Goal: Information Seeking & Learning: Obtain resource

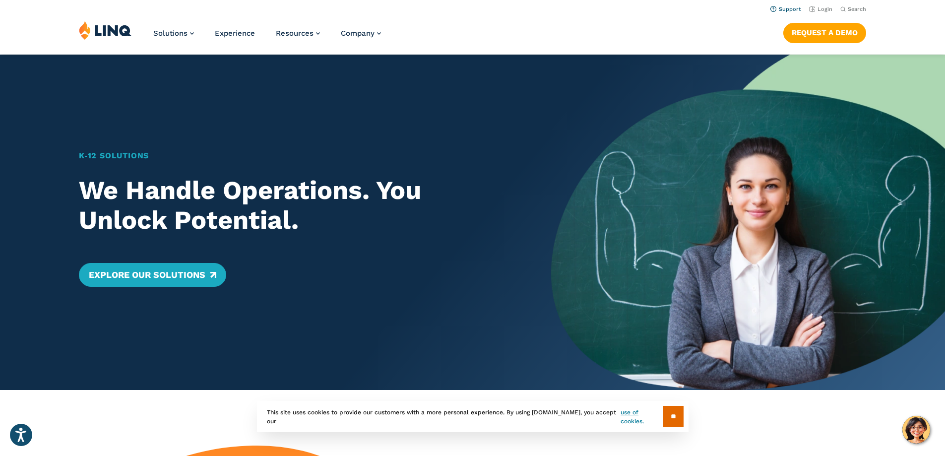
click at [775, 7] on link "Support" at bounding box center [785, 9] width 31 height 6
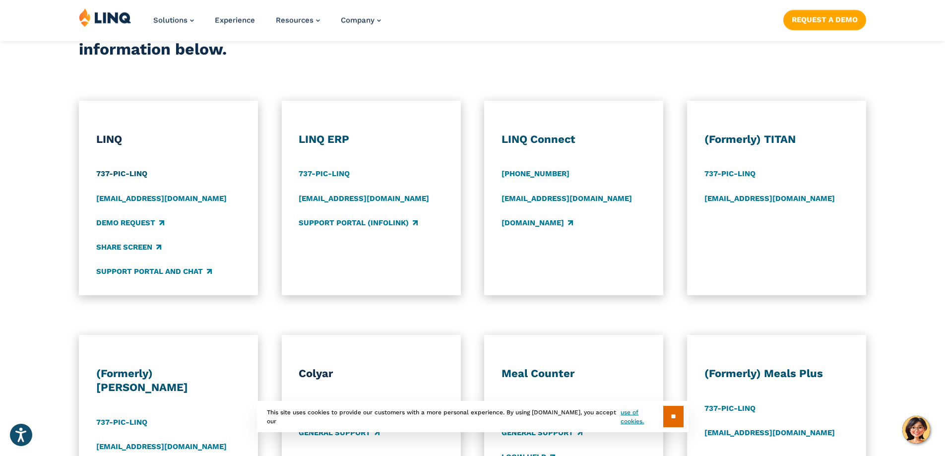
scroll to position [446, 0]
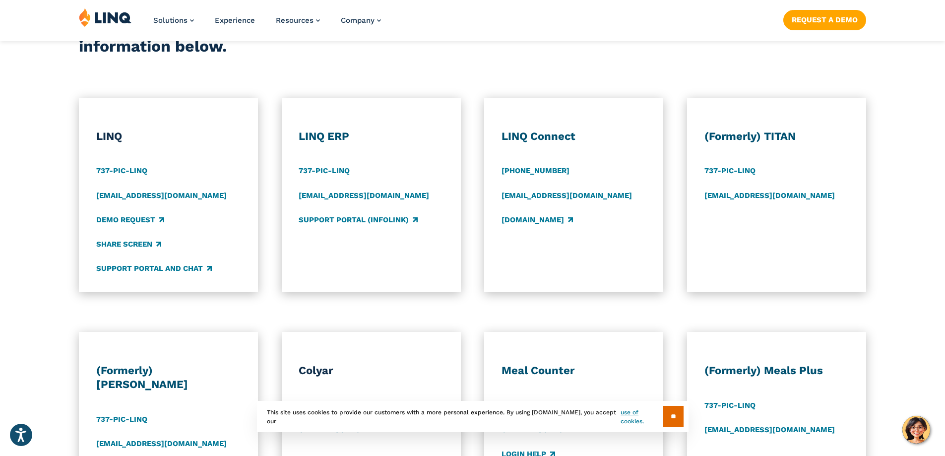
click at [327, 133] on h3 "LINQ ERP" at bounding box center [370, 136] width 145 height 14
click at [334, 220] on link "Support Portal (Infolink)" at bounding box center [357, 219] width 119 height 11
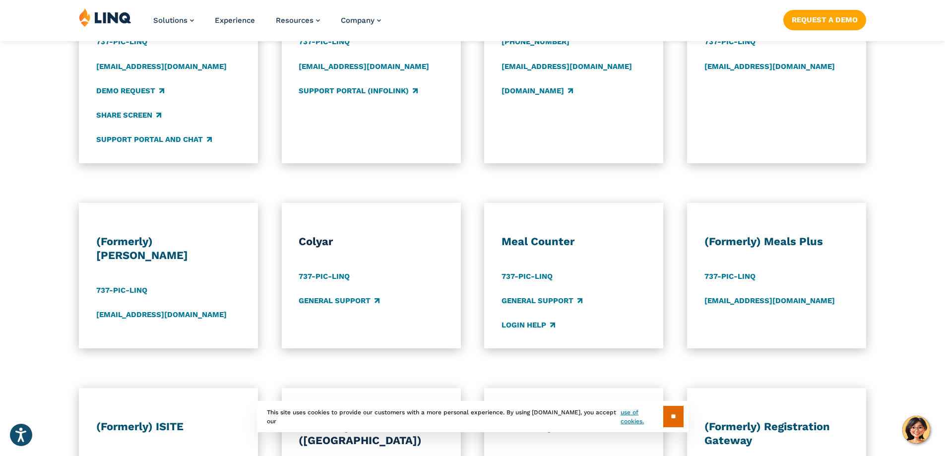
scroll to position [595, 0]
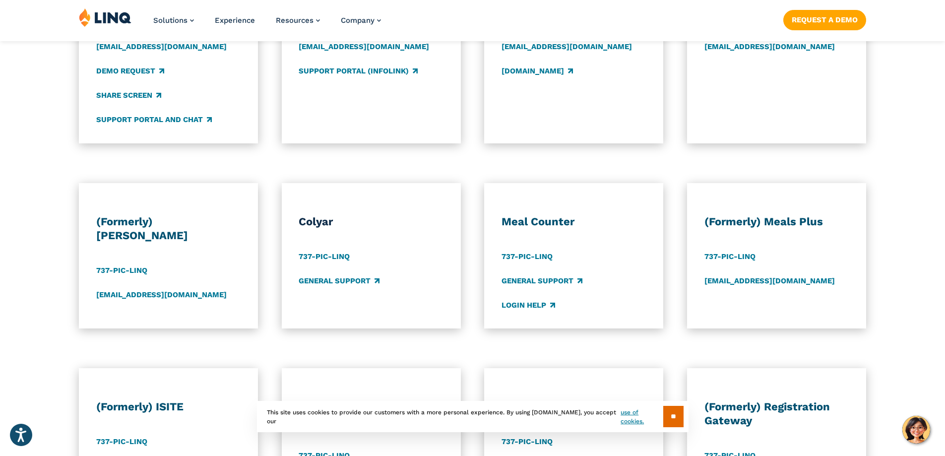
click at [136, 217] on h3 "(Formerly) Alio" at bounding box center [168, 229] width 145 height 28
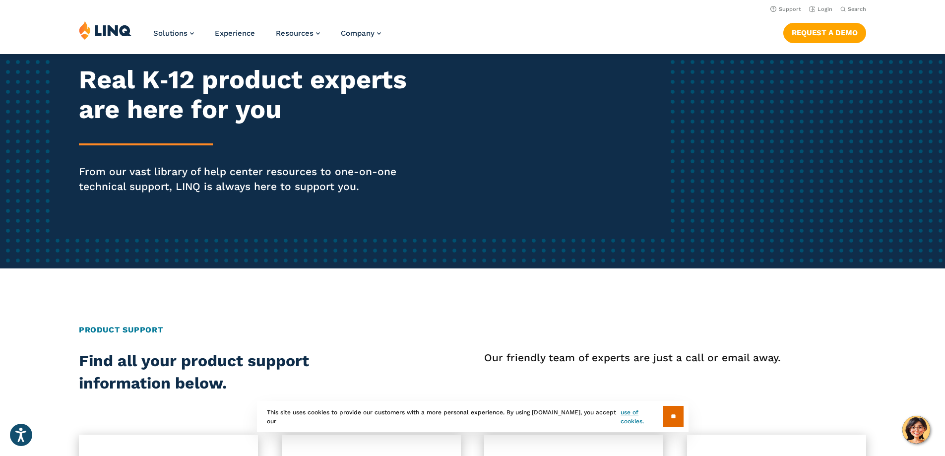
scroll to position [0, 0]
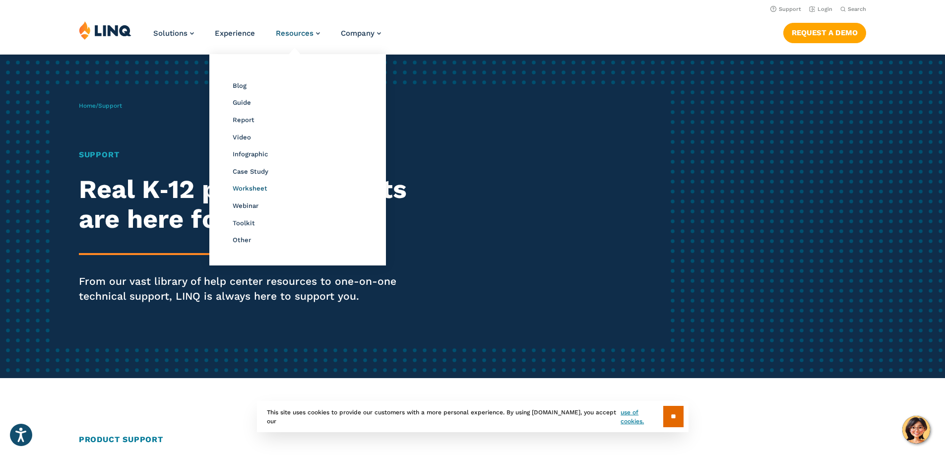
click at [248, 190] on span "Worksheet" at bounding box center [250, 187] width 35 height 7
